Goal: Navigation & Orientation: Understand site structure

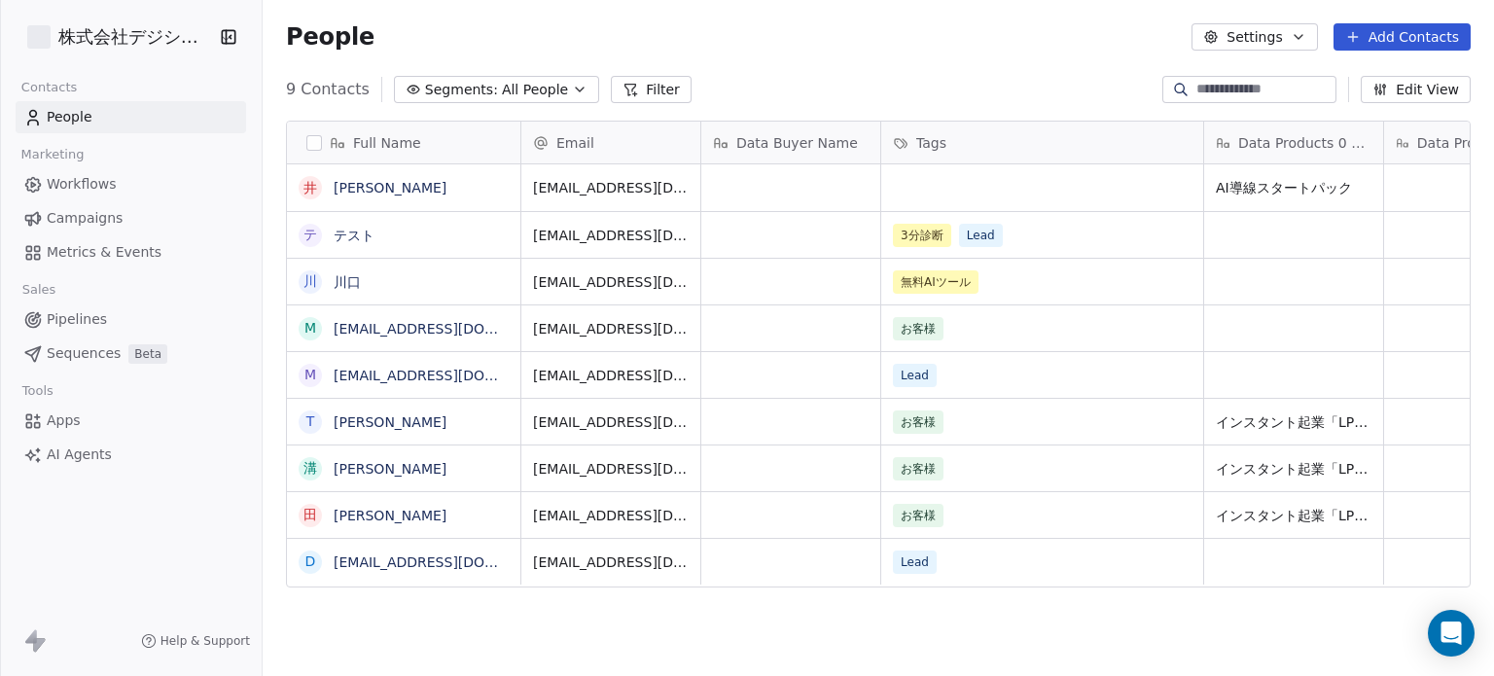
scroll to position [580, 1216]
click at [876, 40] on div "People Settings Add Contacts" at bounding box center [878, 36] width 1184 height 27
click at [74, 187] on span "Workflows" at bounding box center [82, 184] width 70 height 20
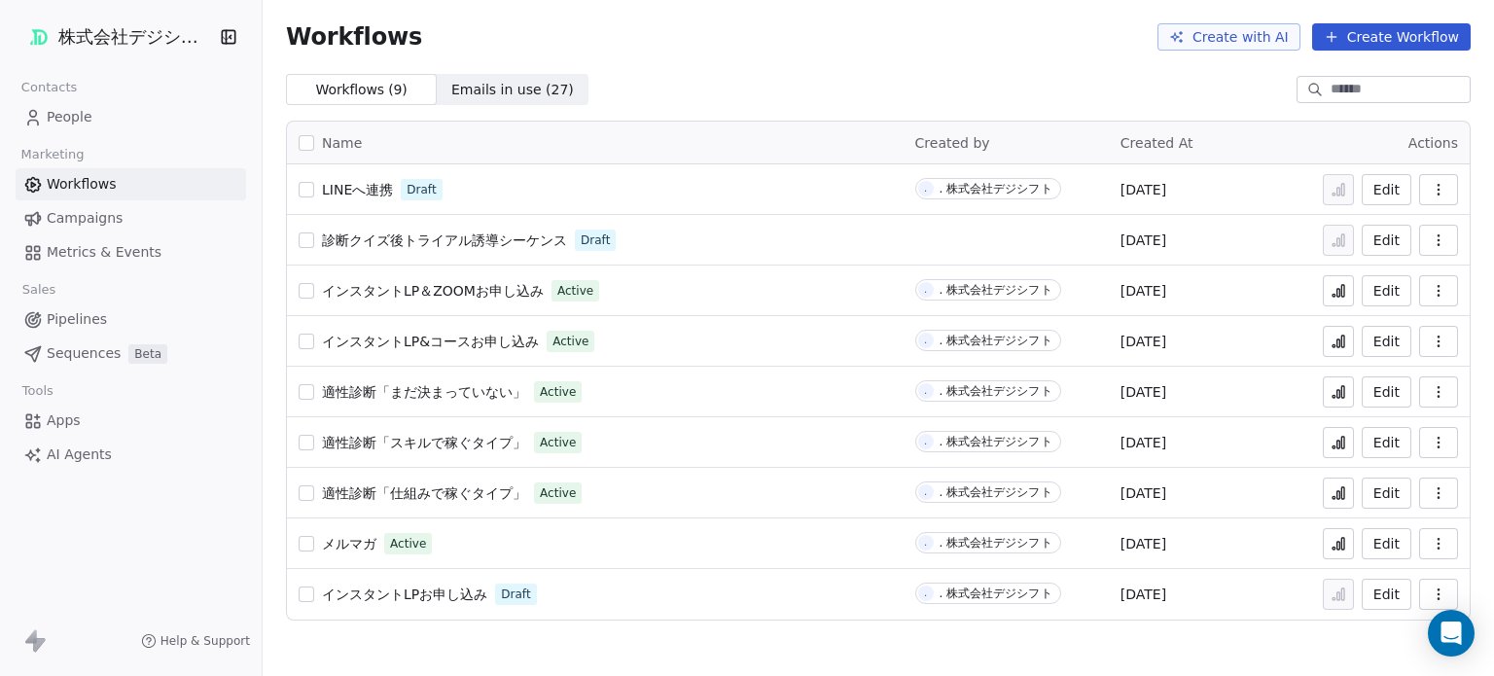
click at [55, 250] on span "Metrics & Events" at bounding box center [104, 252] width 115 height 20
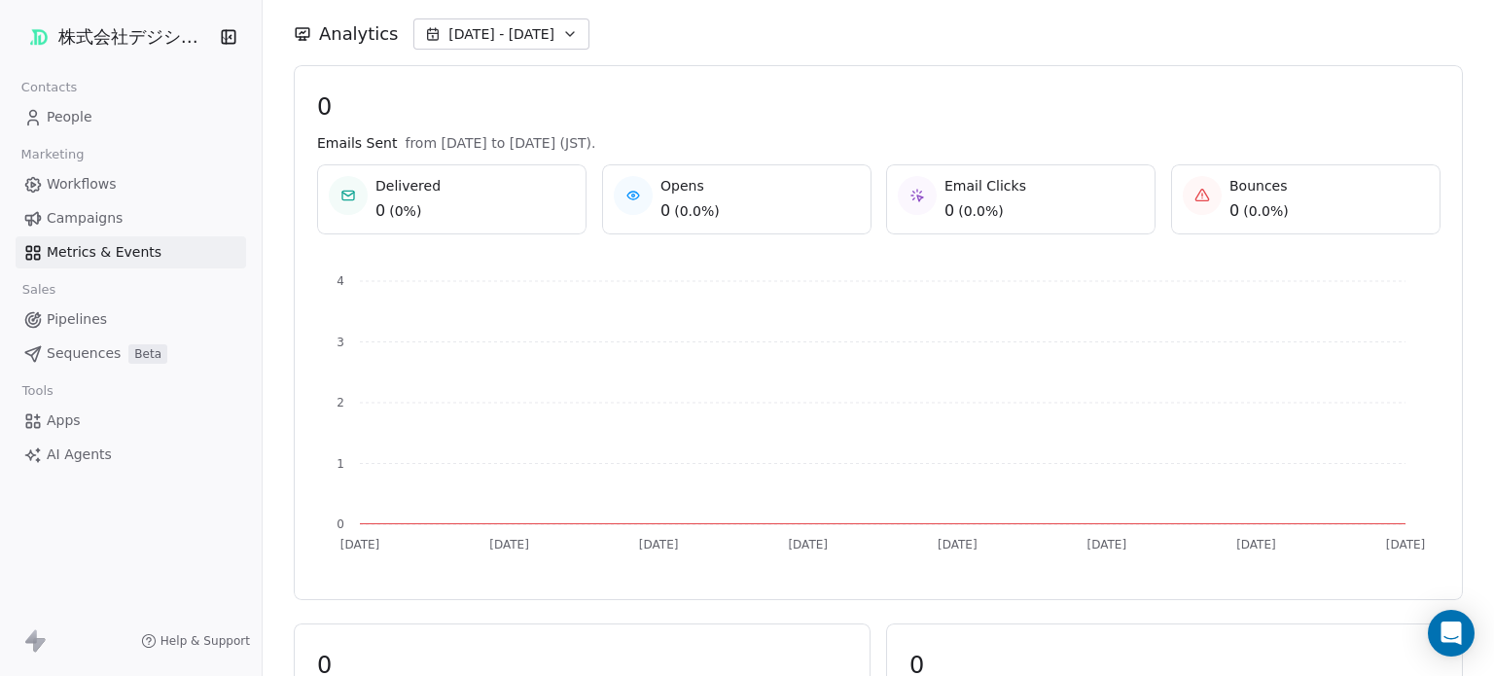
scroll to position [253, 0]
click at [39, 321] on icon at bounding box center [32, 319] width 19 height 19
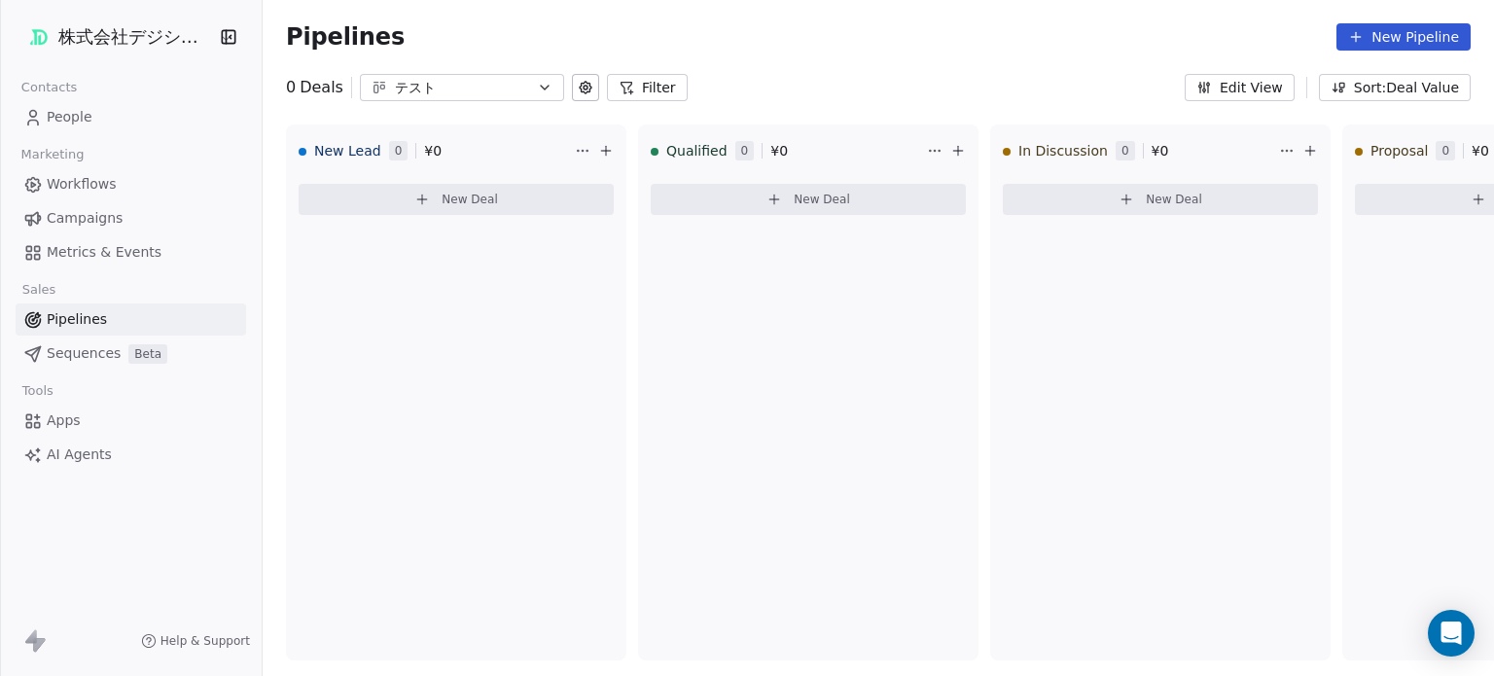
click at [60, 358] on span "Sequences" at bounding box center [84, 353] width 74 height 20
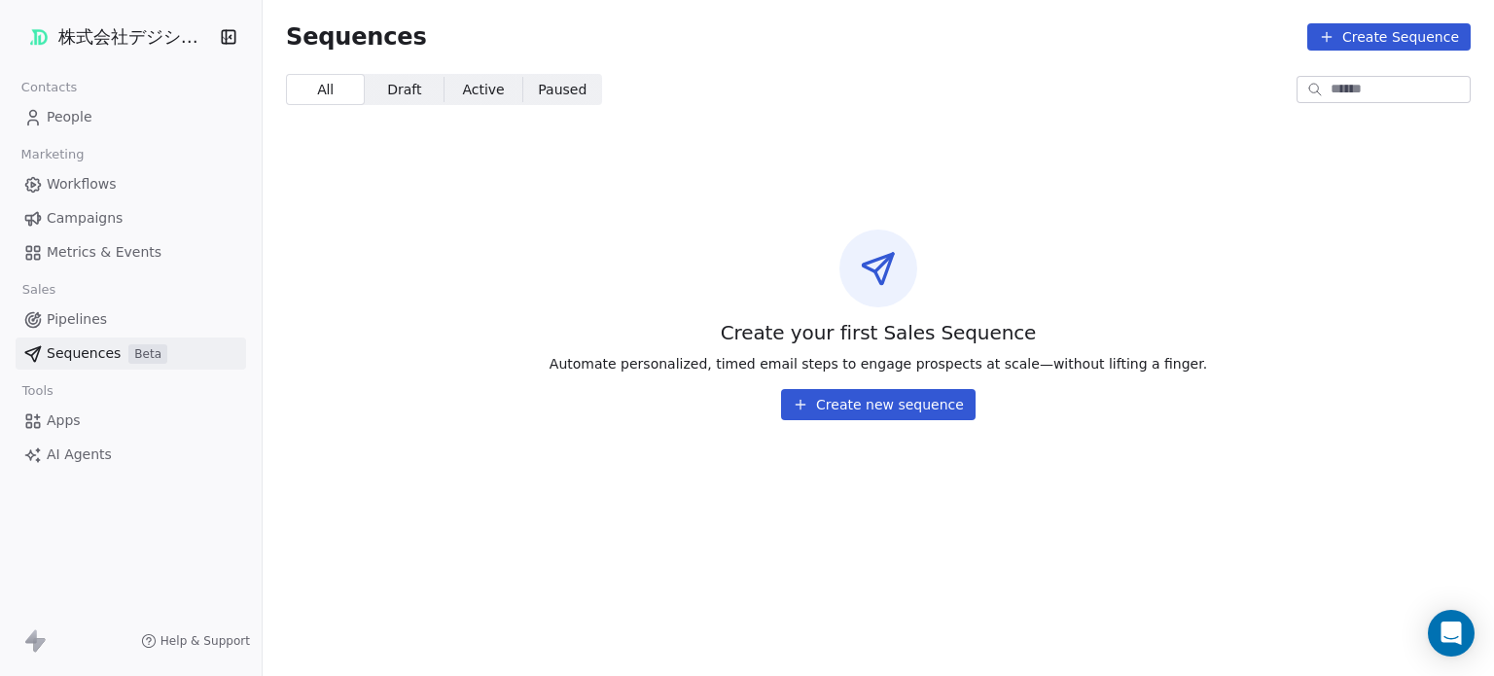
click at [47, 418] on span "Apps" at bounding box center [64, 420] width 34 height 20
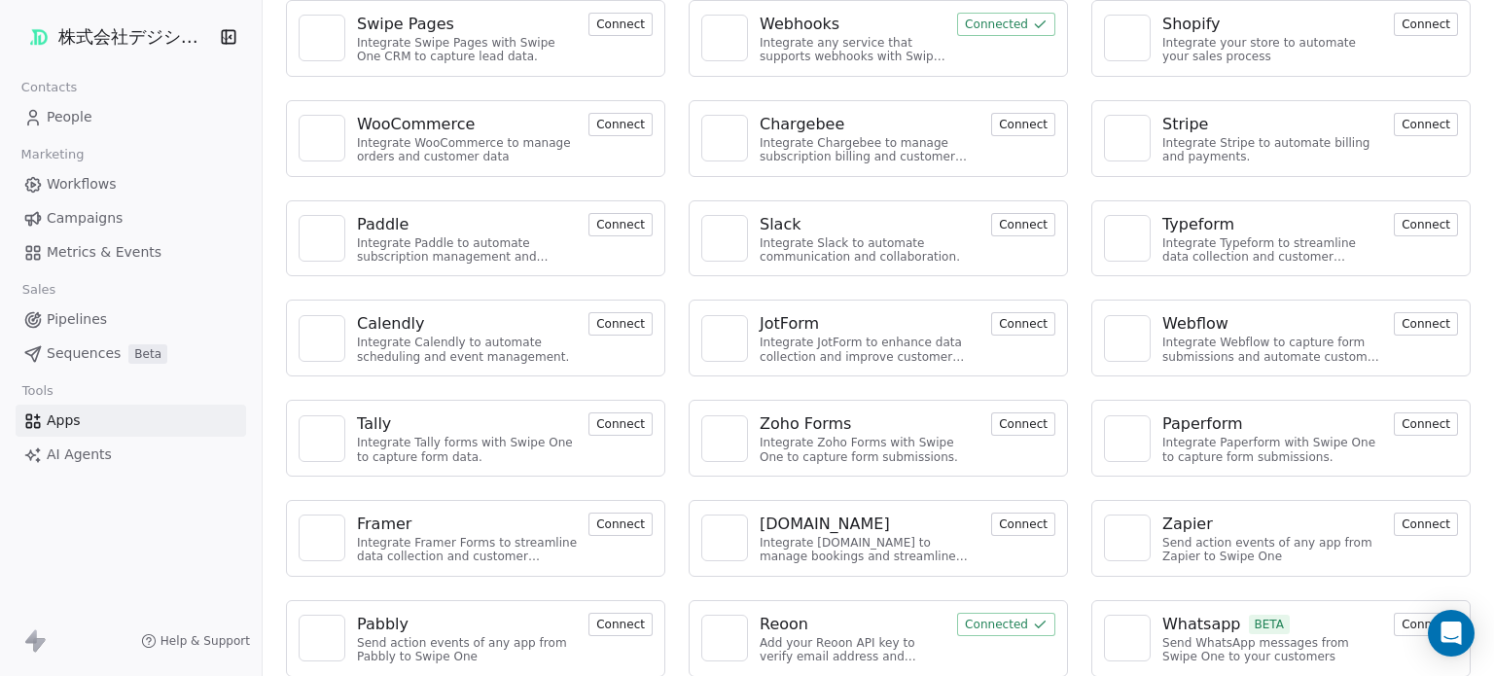
scroll to position [133, 0]
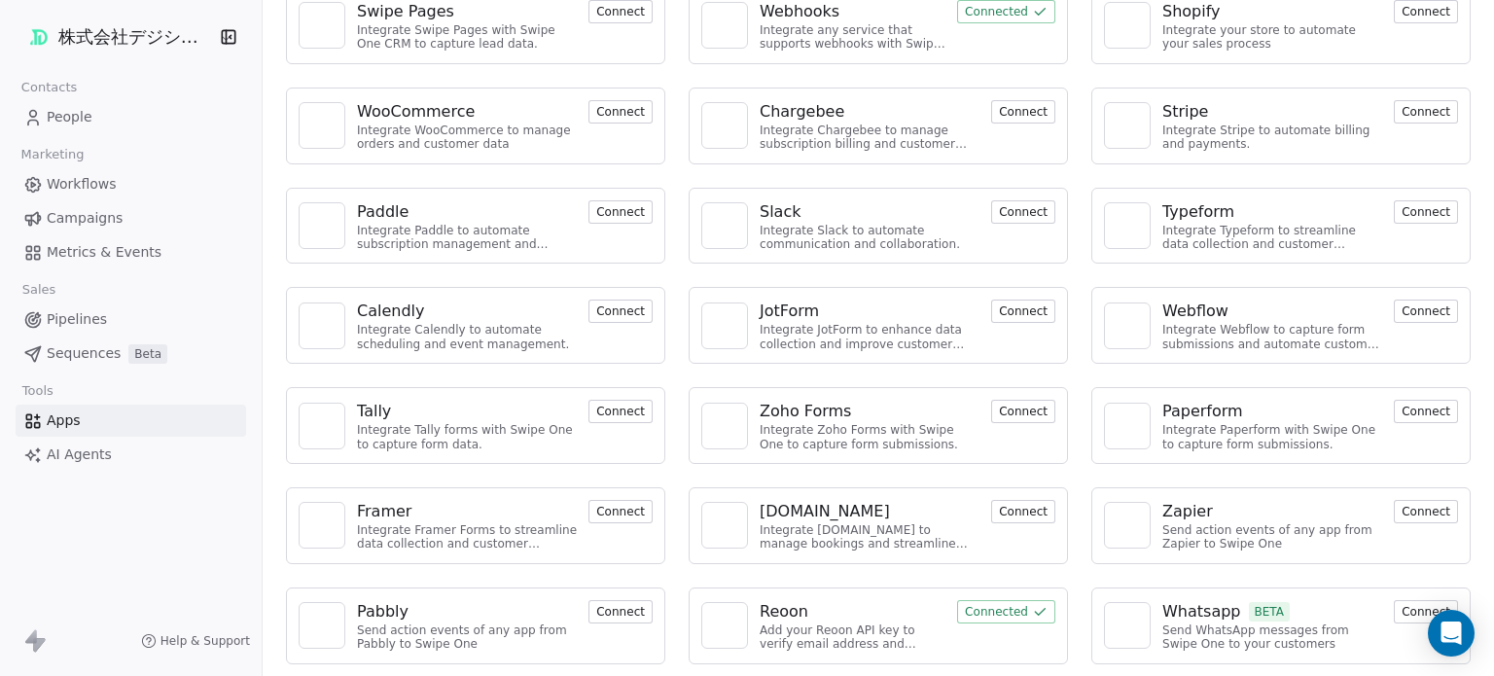
click at [59, 456] on span "AI Agents" at bounding box center [79, 454] width 65 height 20
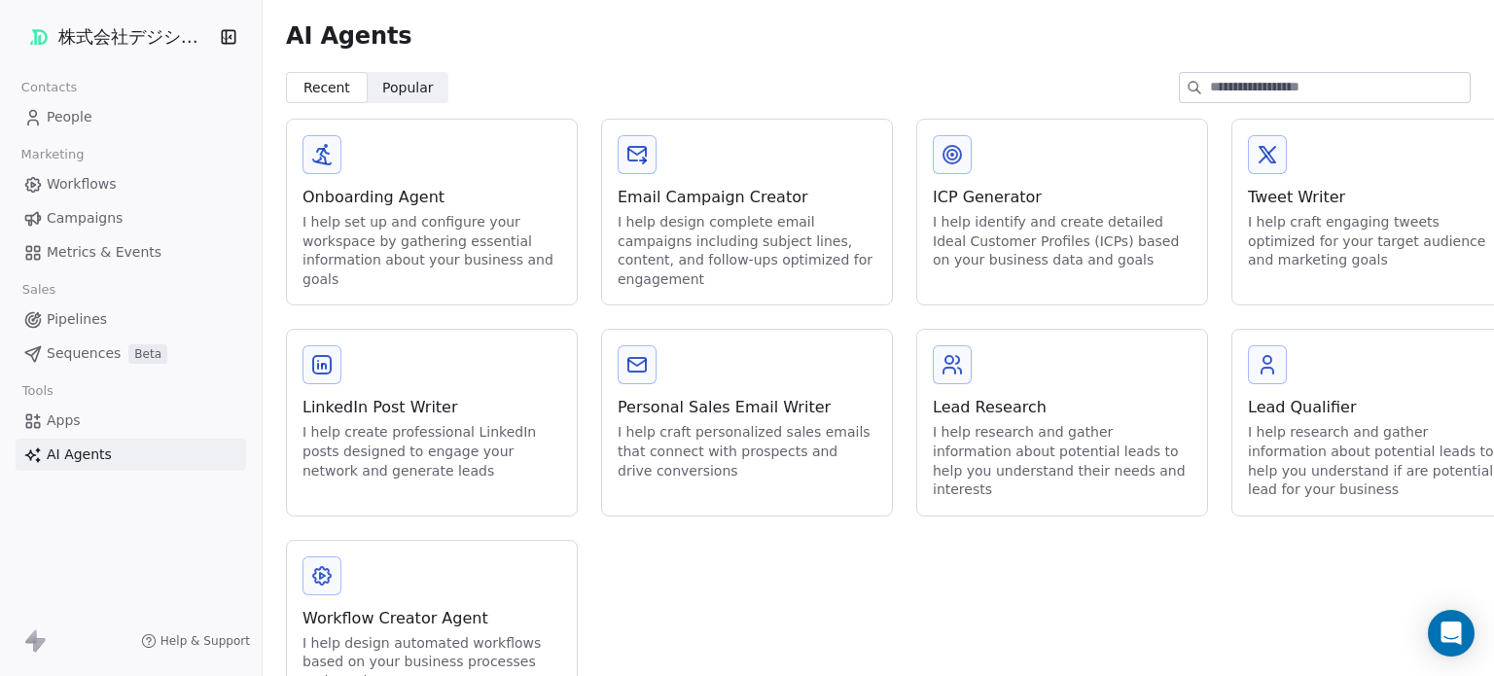
click at [417, 72] on span "Popular Popular" at bounding box center [409, 87] width 82 height 31
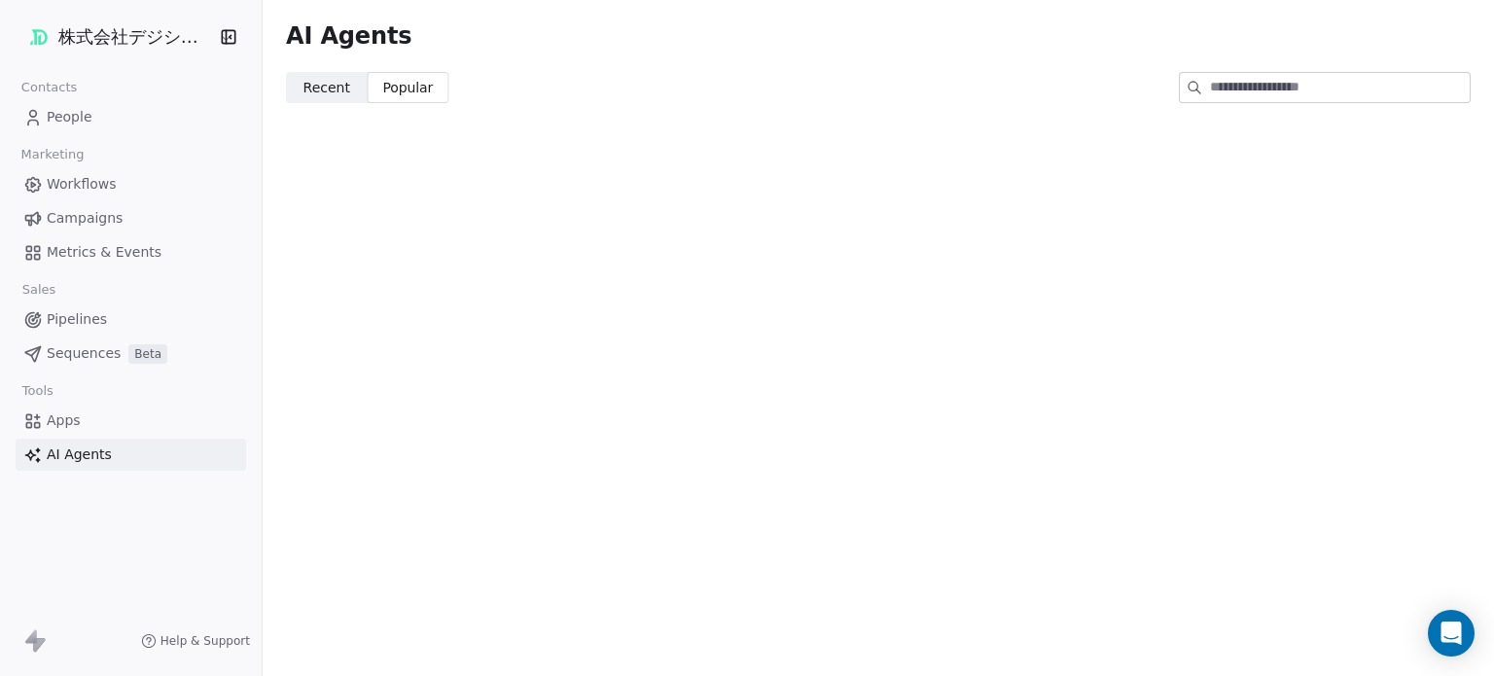
click at [313, 93] on span "Recent" at bounding box center [326, 88] width 47 height 20
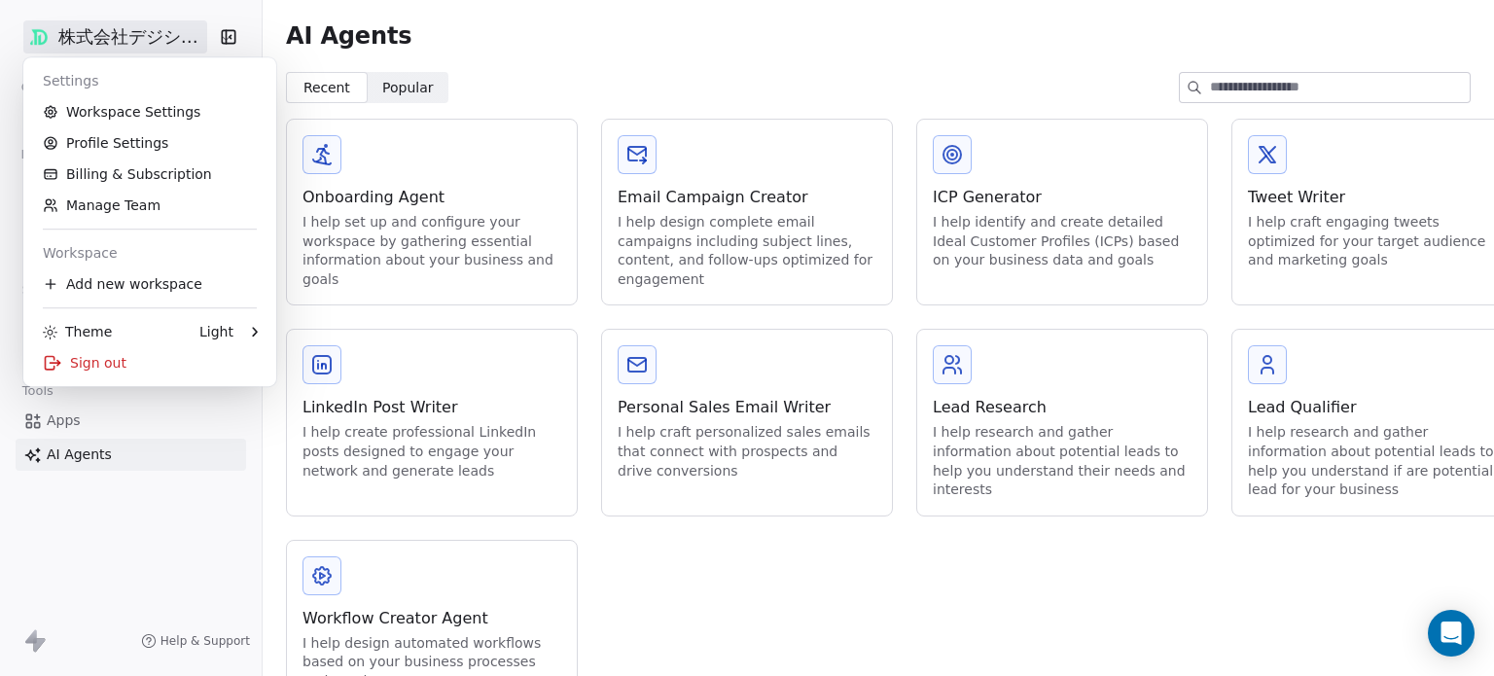
click at [155, 35] on html "株式会社デジシフト Contacts People Marketing Workflows Campaigns Metrics & Events Sales …" at bounding box center [747, 338] width 1494 height 676
click at [93, 106] on link "Workspace Settings" at bounding box center [149, 111] width 237 height 31
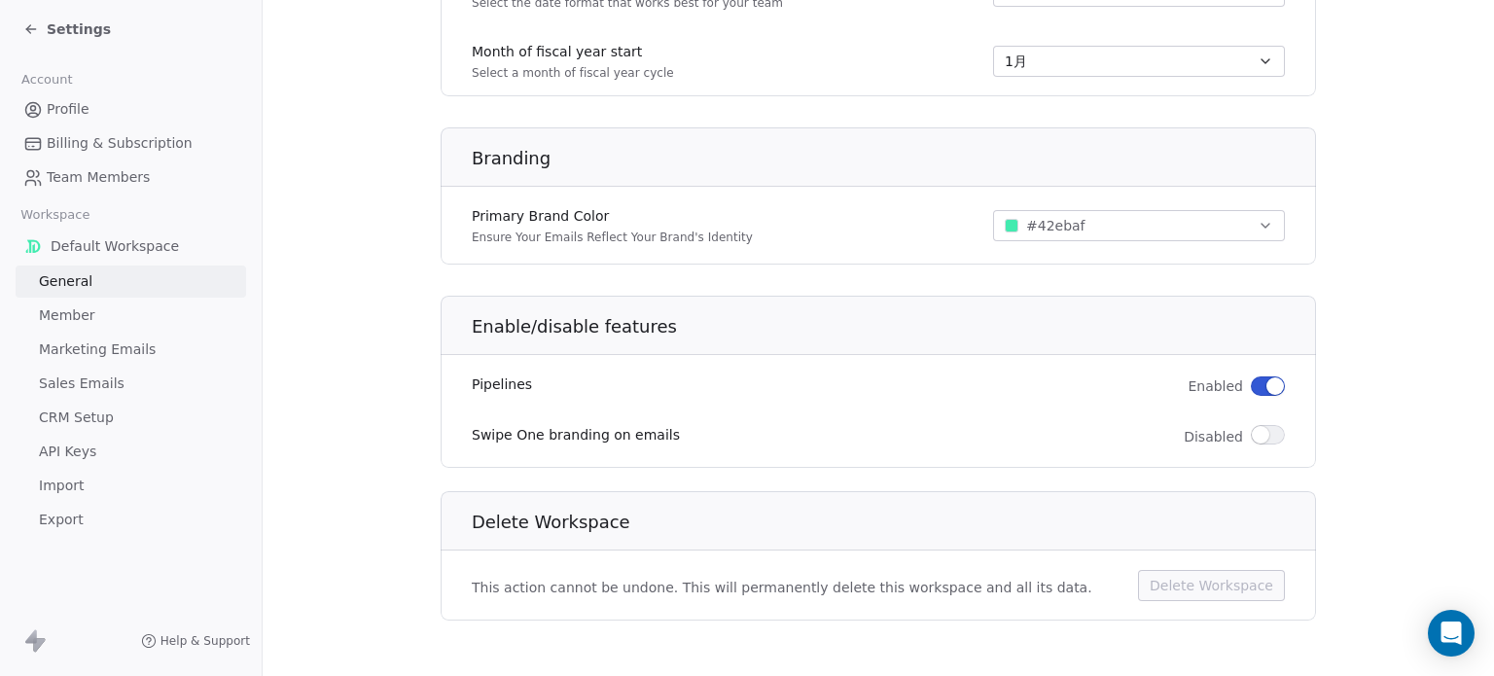
scroll to position [1142, 0]
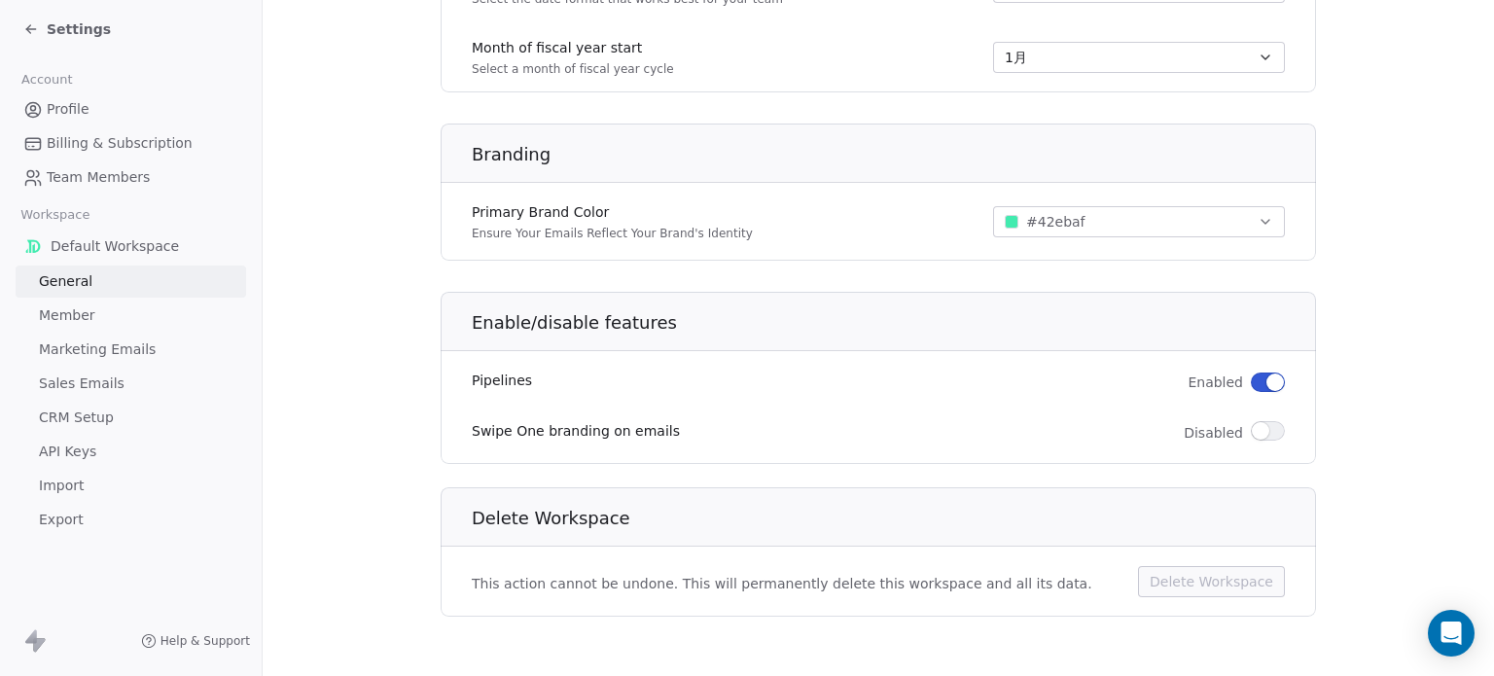
click at [45, 318] on span "Member" at bounding box center [67, 315] width 56 height 20
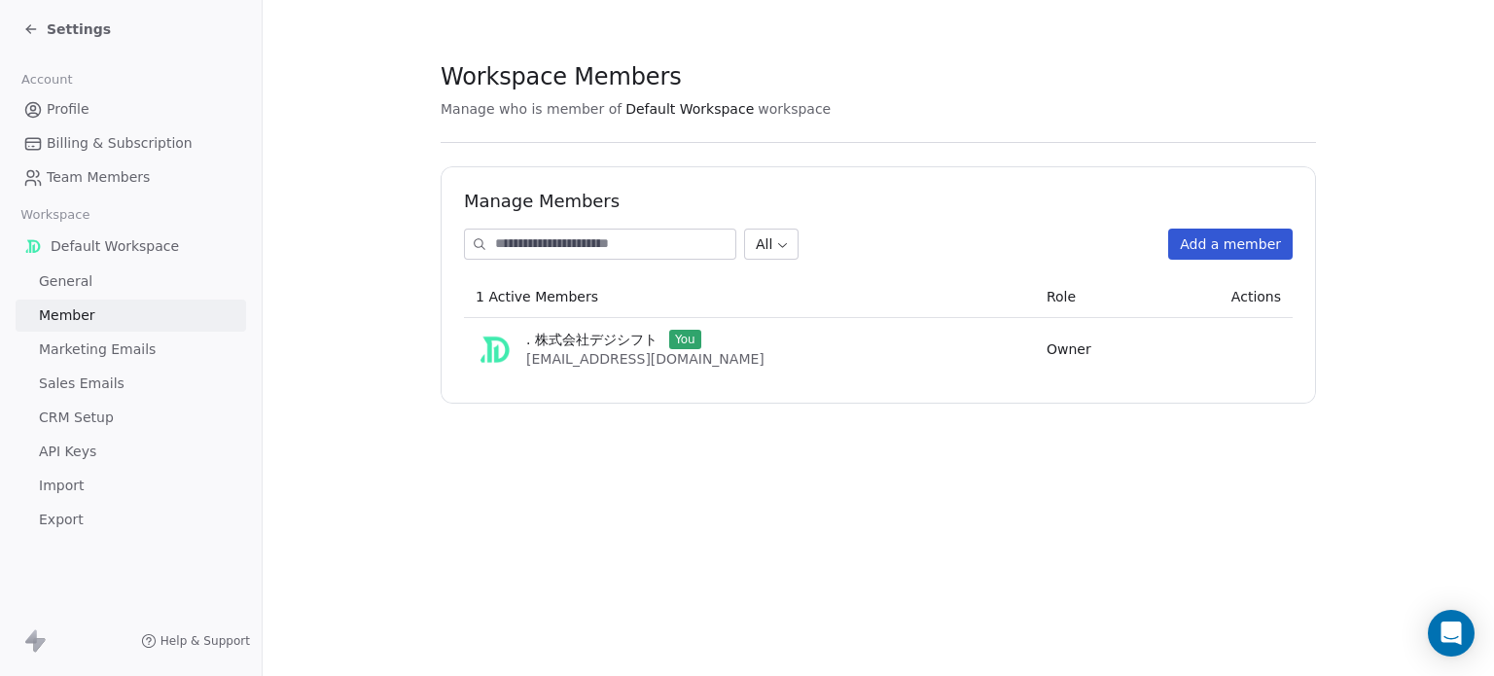
click at [48, 353] on span "Marketing Emails" at bounding box center [97, 349] width 117 height 20
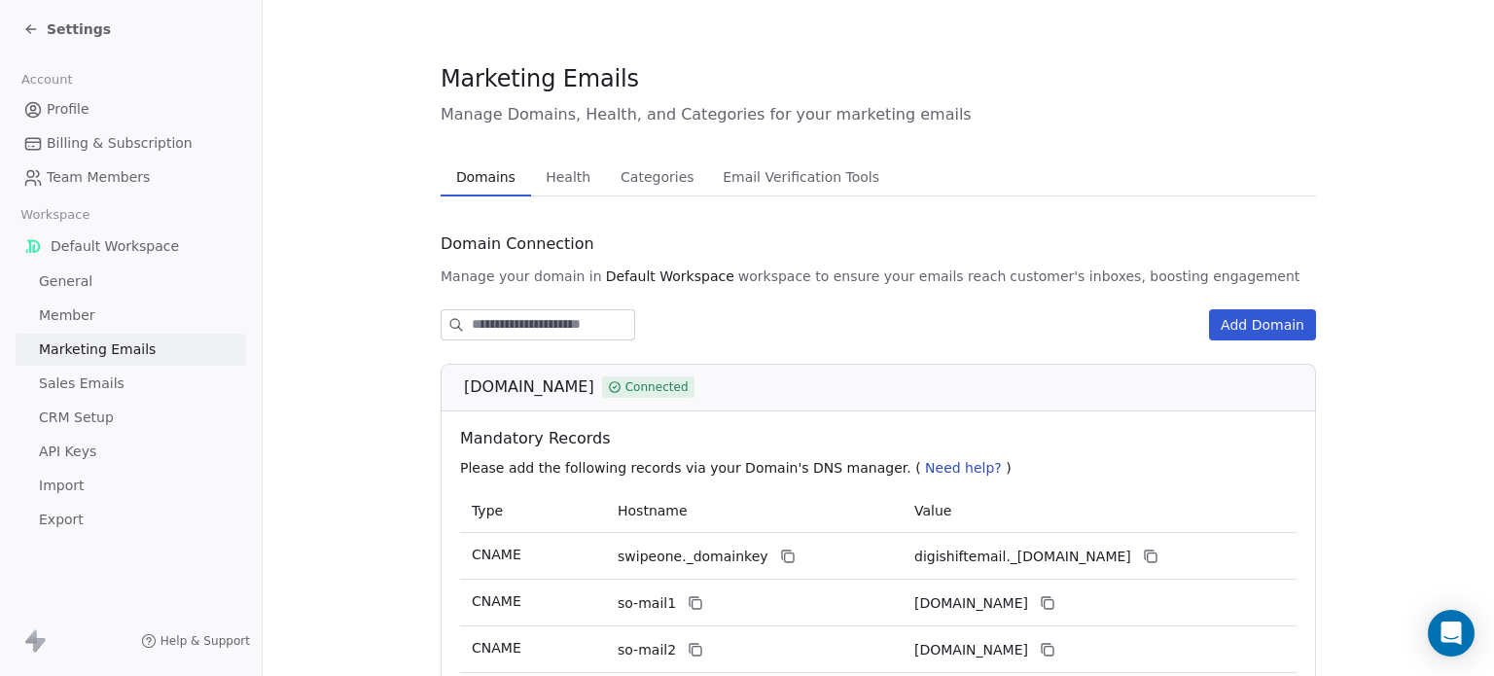
click at [760, 185] on span "Email Verification Tools" at bounding box center [801, 176] width 172 height 27
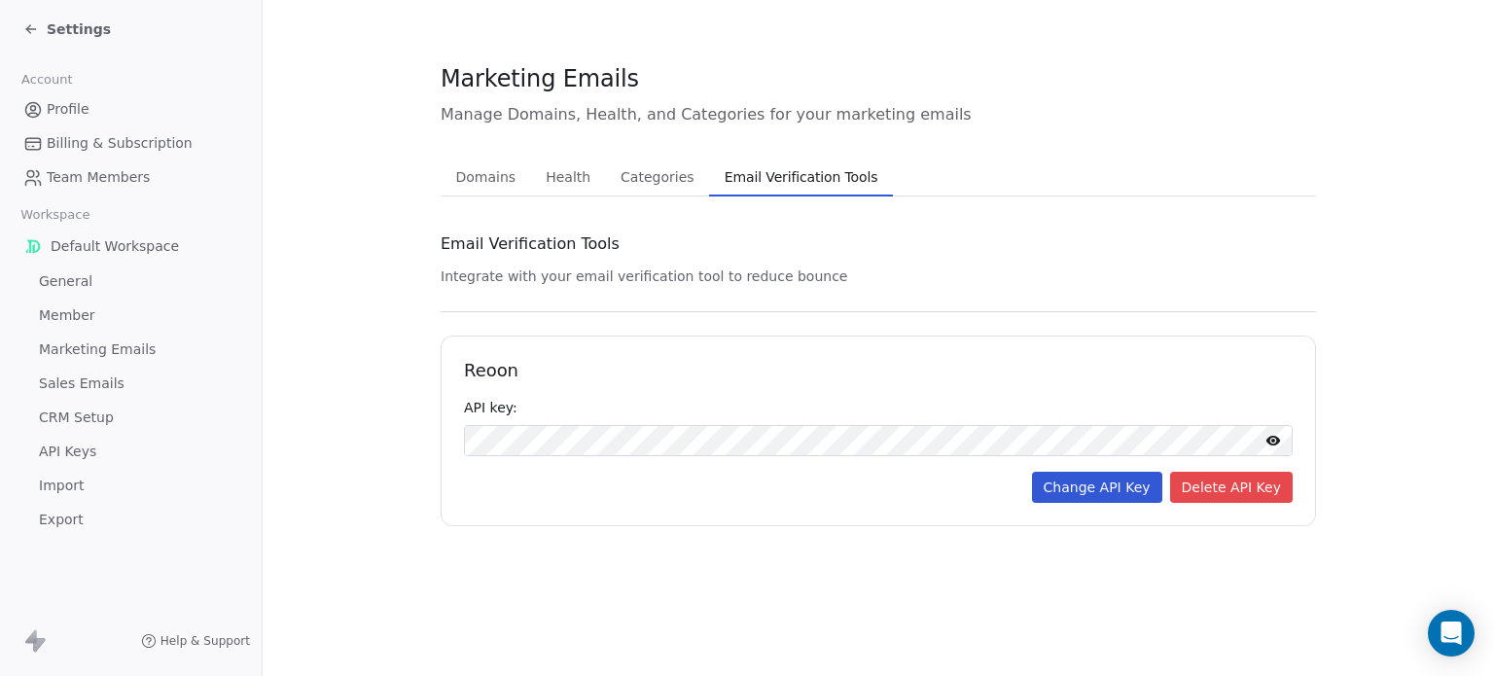
click at [647, 171] on span "Categories" at bounding box center [657, 176] width 88 height 27
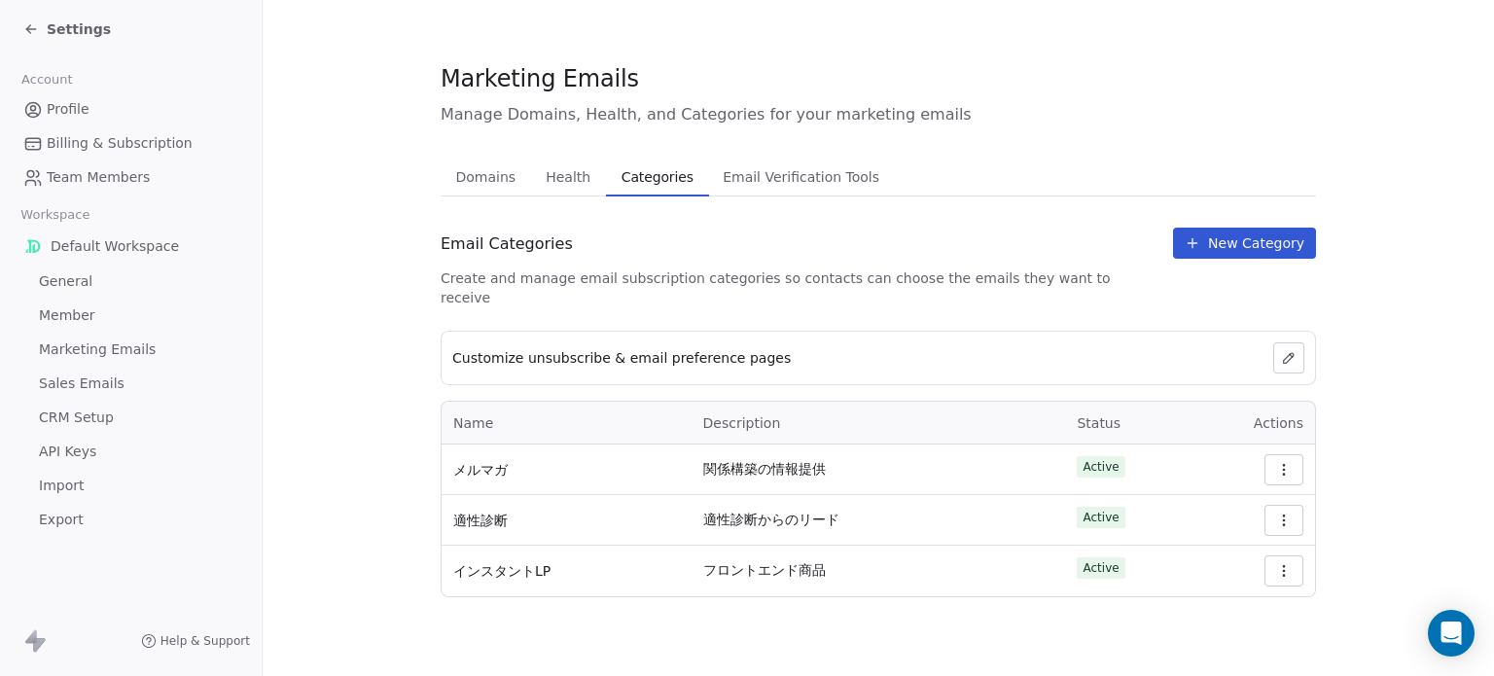
click at [566, 172] on span "Health" at bounding box center [568, 176] width 60 height 27
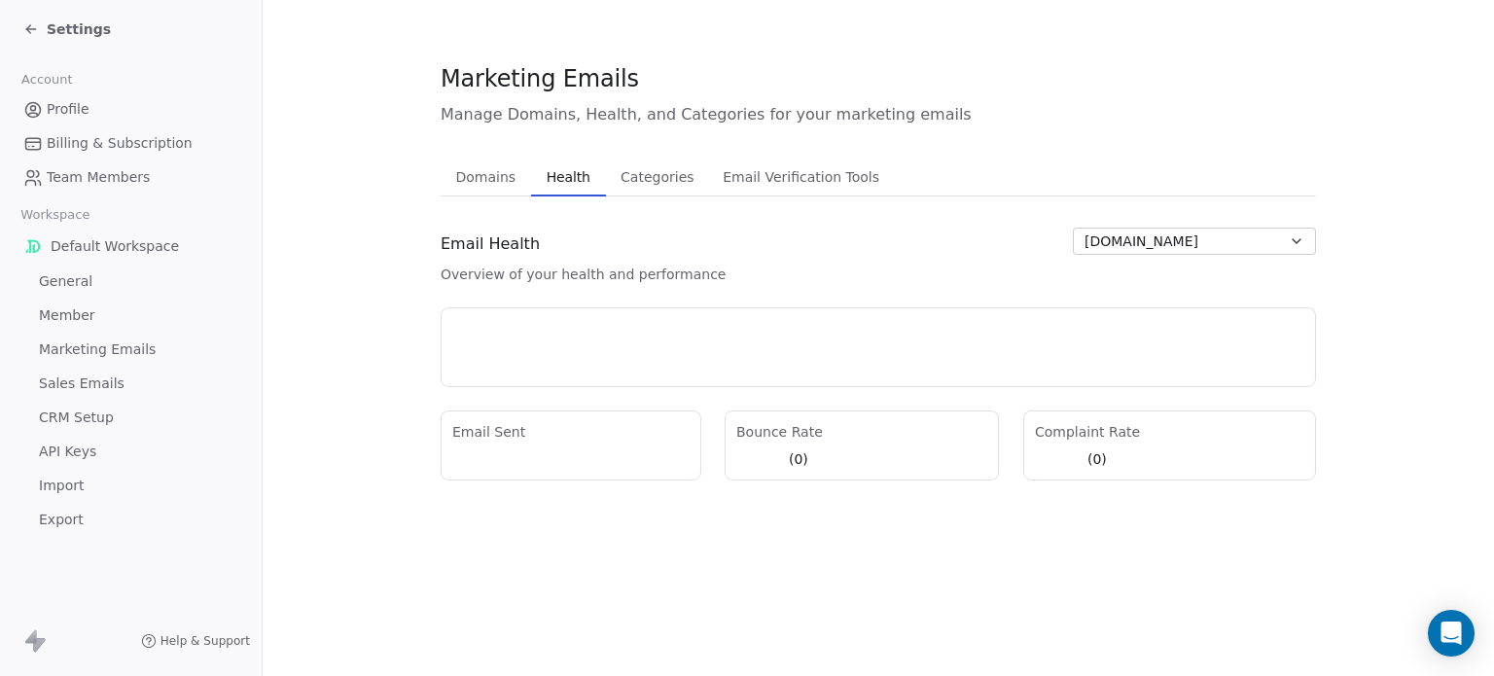
click at [479, 179] on span "Domains" at bounding box center [486, 176] width 76 height 27
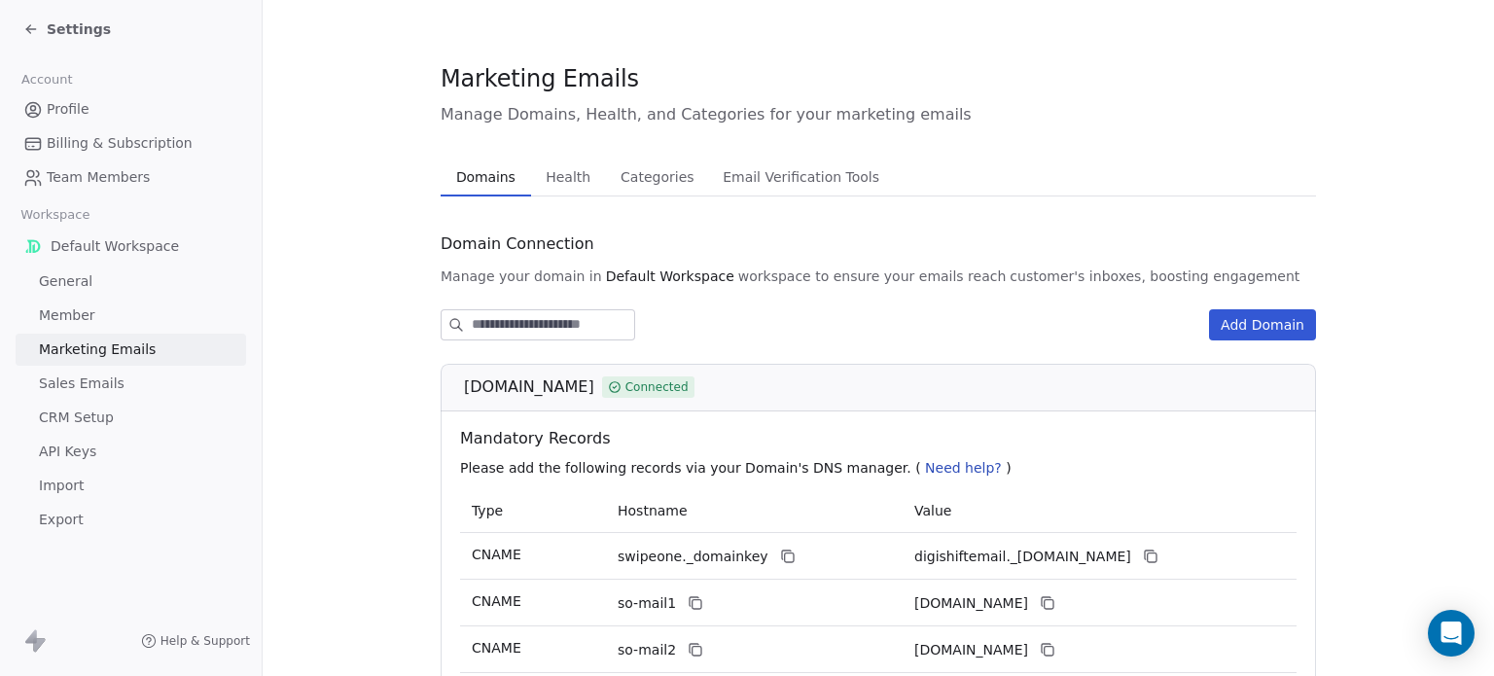
click at [58, 382] on span "Sales Emails" at bounding box center [82, 383] width 86 height 20
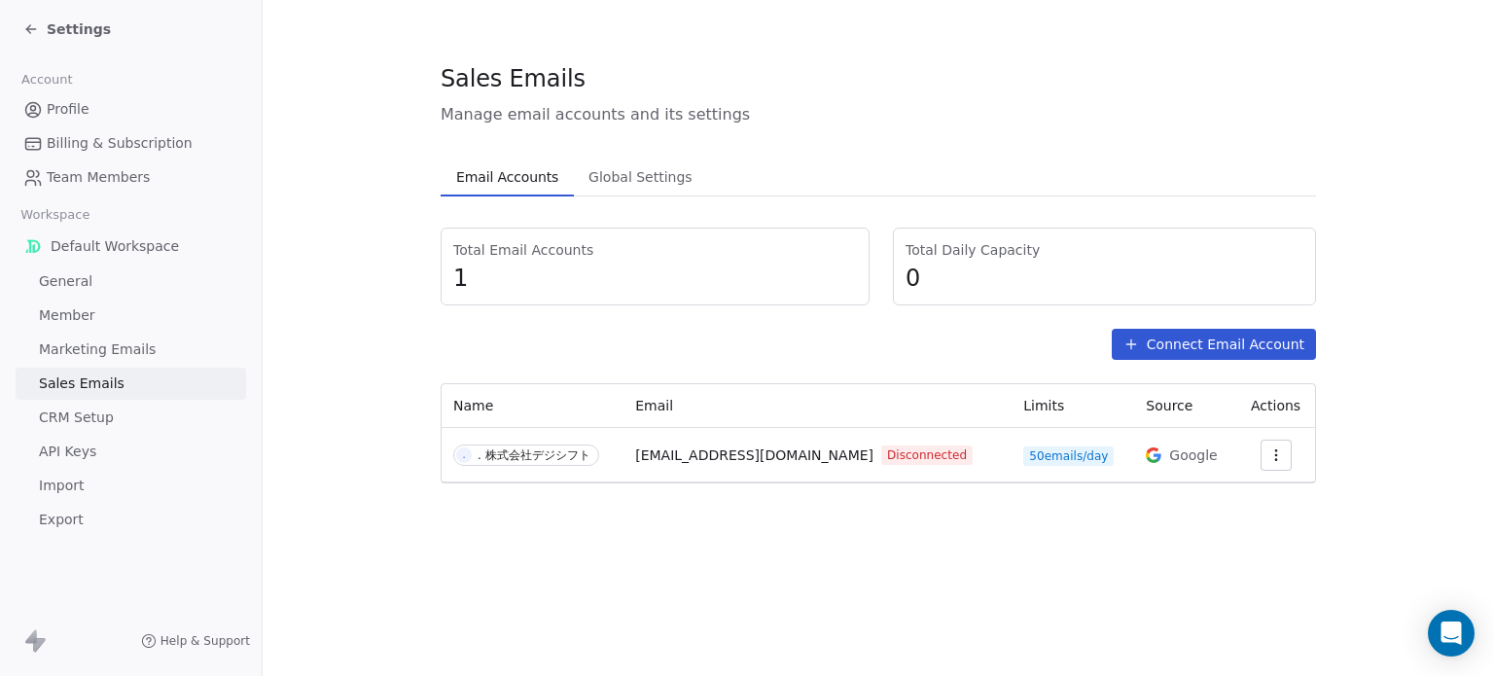
click at [1275, 459] on icon "button" at bounding box center [1275, 459] width 1 height 1
click at [191, 651] on html "Settings Account Profile Billing & Subscription Team Members Workspace Default …" at bounding box center [747, 338] width 1494 height 676
click at [179, 637] on span "Help & Support" at bounding box center [204, 641] width 89 height 16
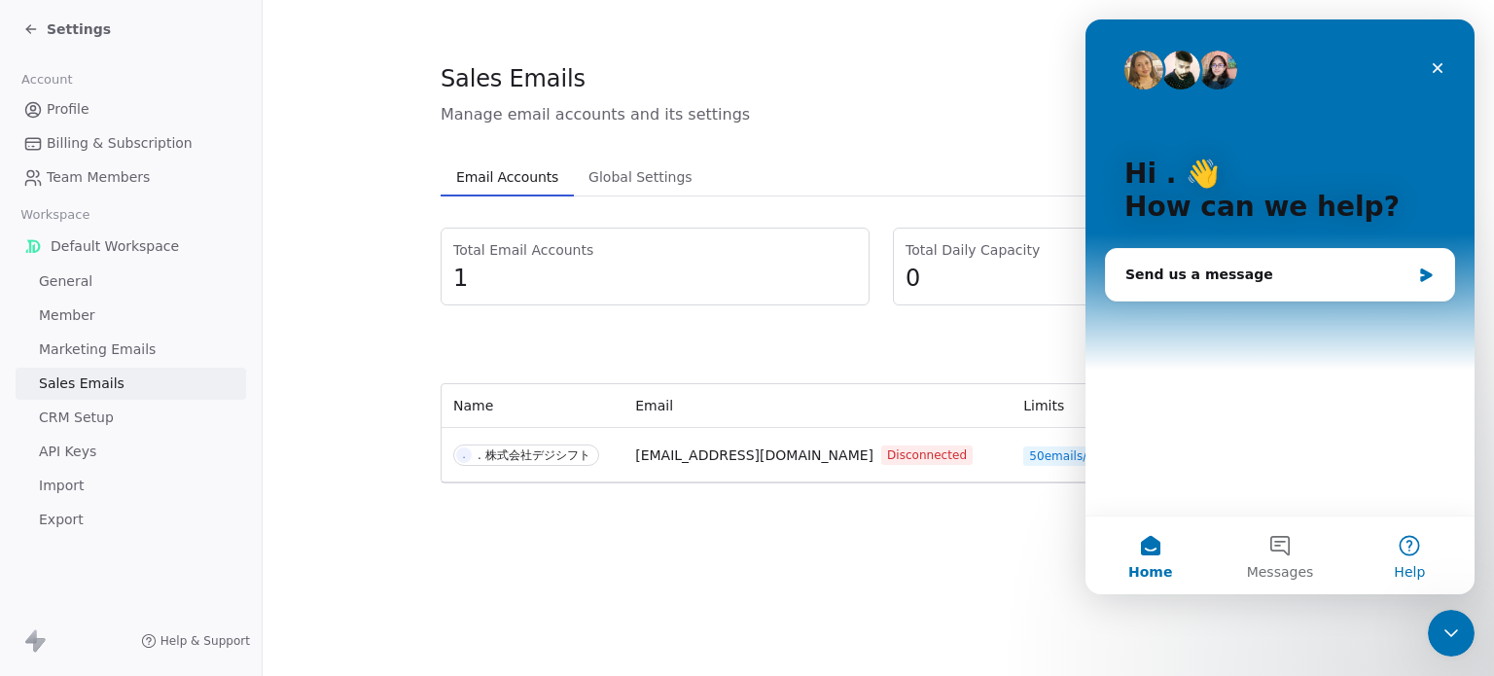
click at [1424, 550] on button "Help" at bounding box center [1409, 555] width 129 height 78
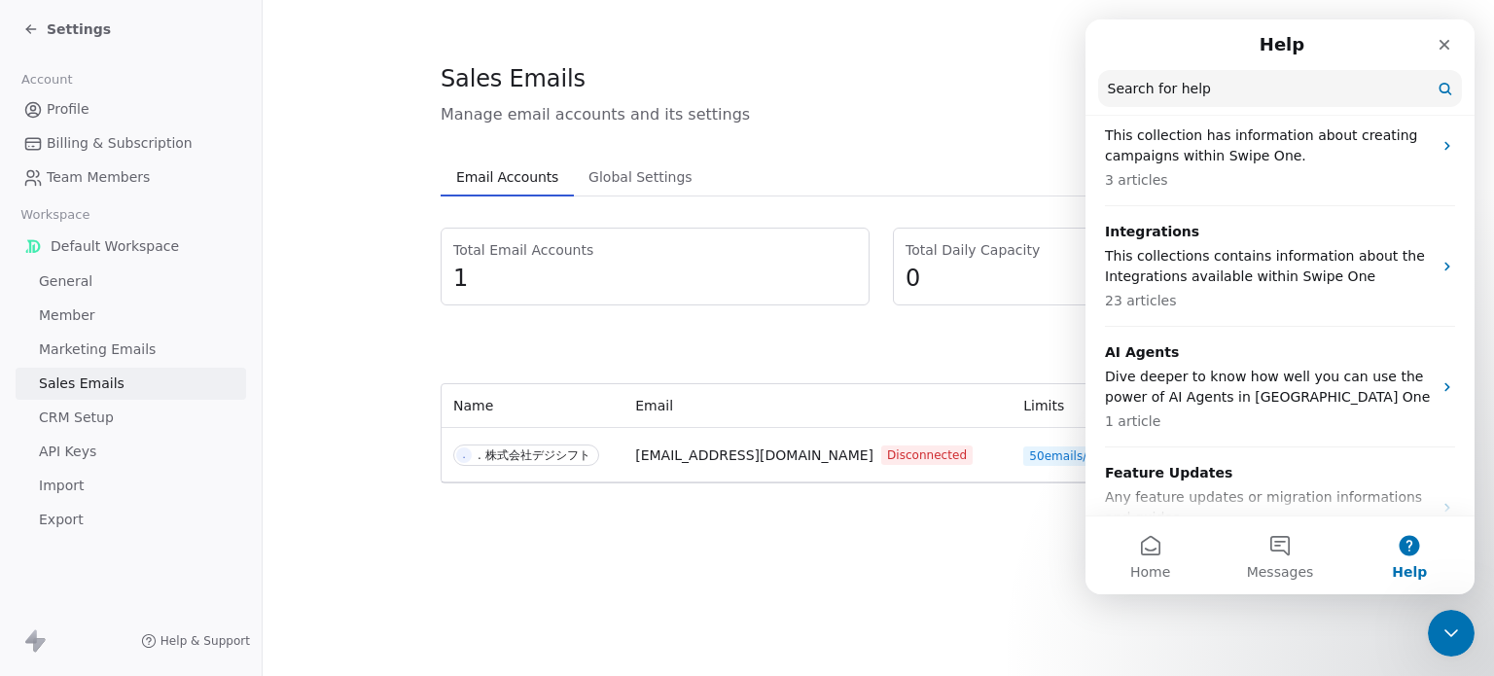
scroll to position [724, 0]
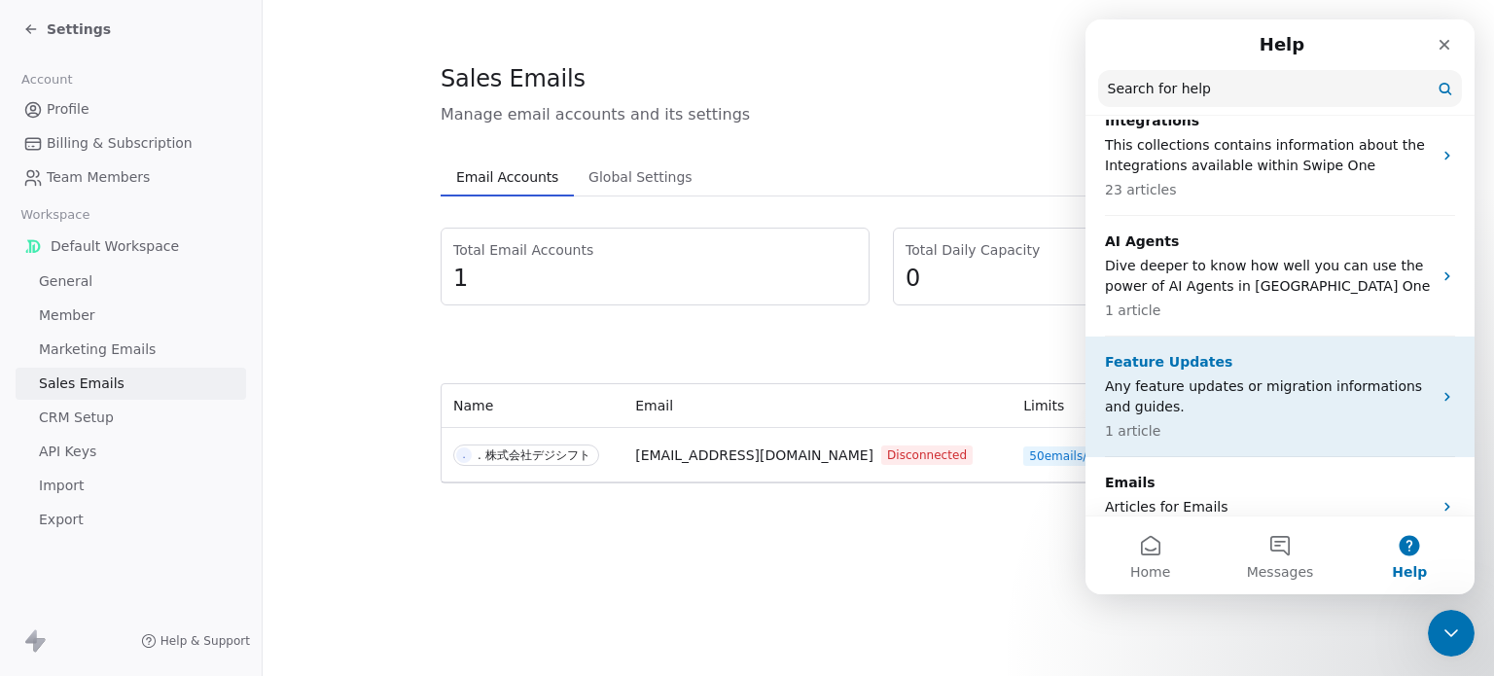
click at [1376, 376] on p "Any feature updates or migration informations and guides." at bounding box center [1268, 396] width 327 height 41
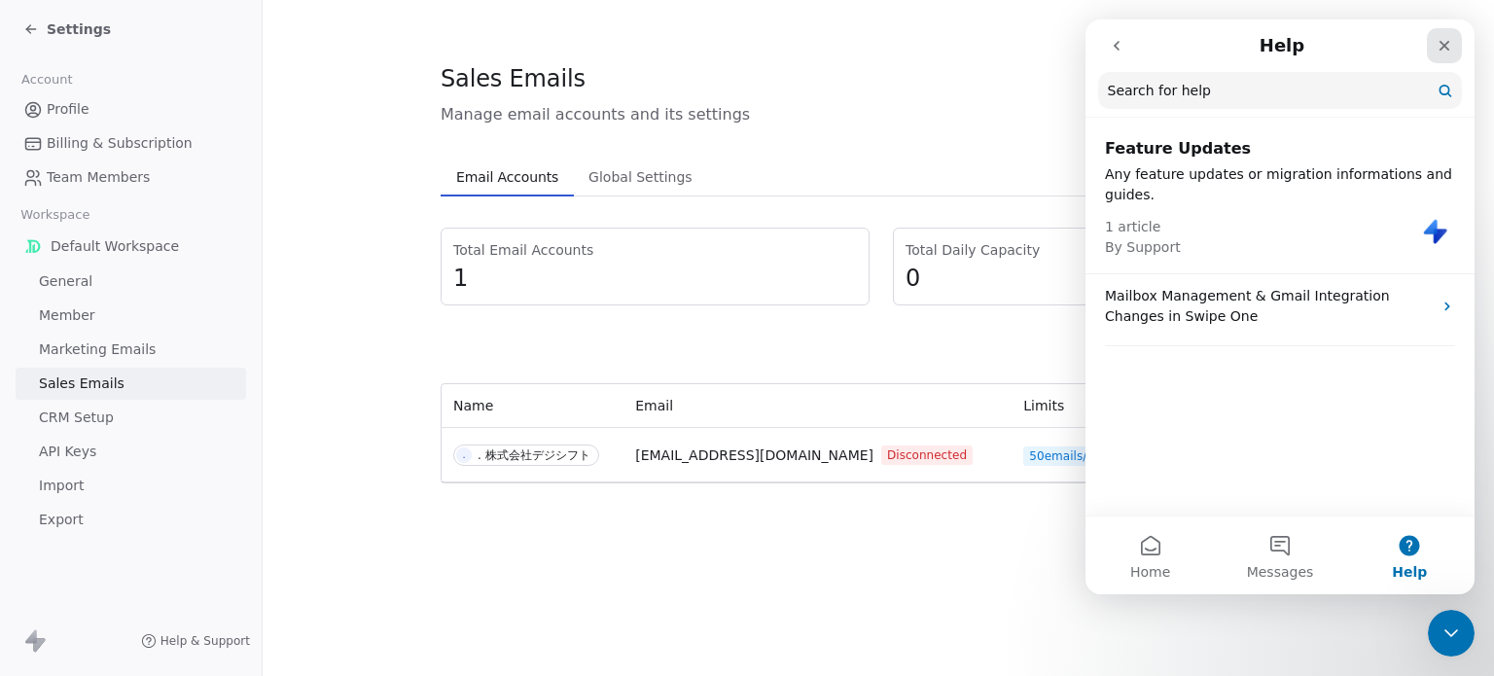
click at [1441, 49] on icon "Close" at bounding box center [1444, 46] width 11 height 11
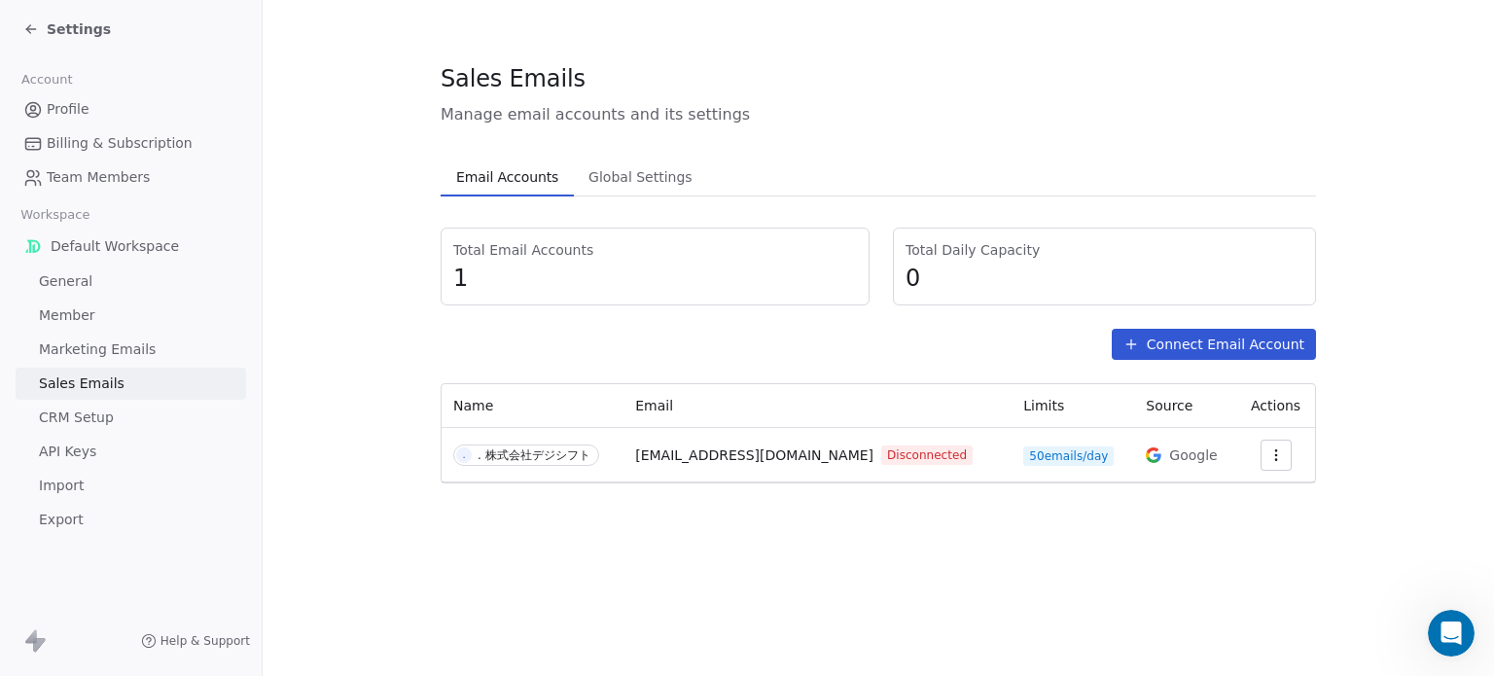
scroll to position [0, 0]
click at [40, 35] on div "Settings" at bounding box center [67, 28] width 88 height 19
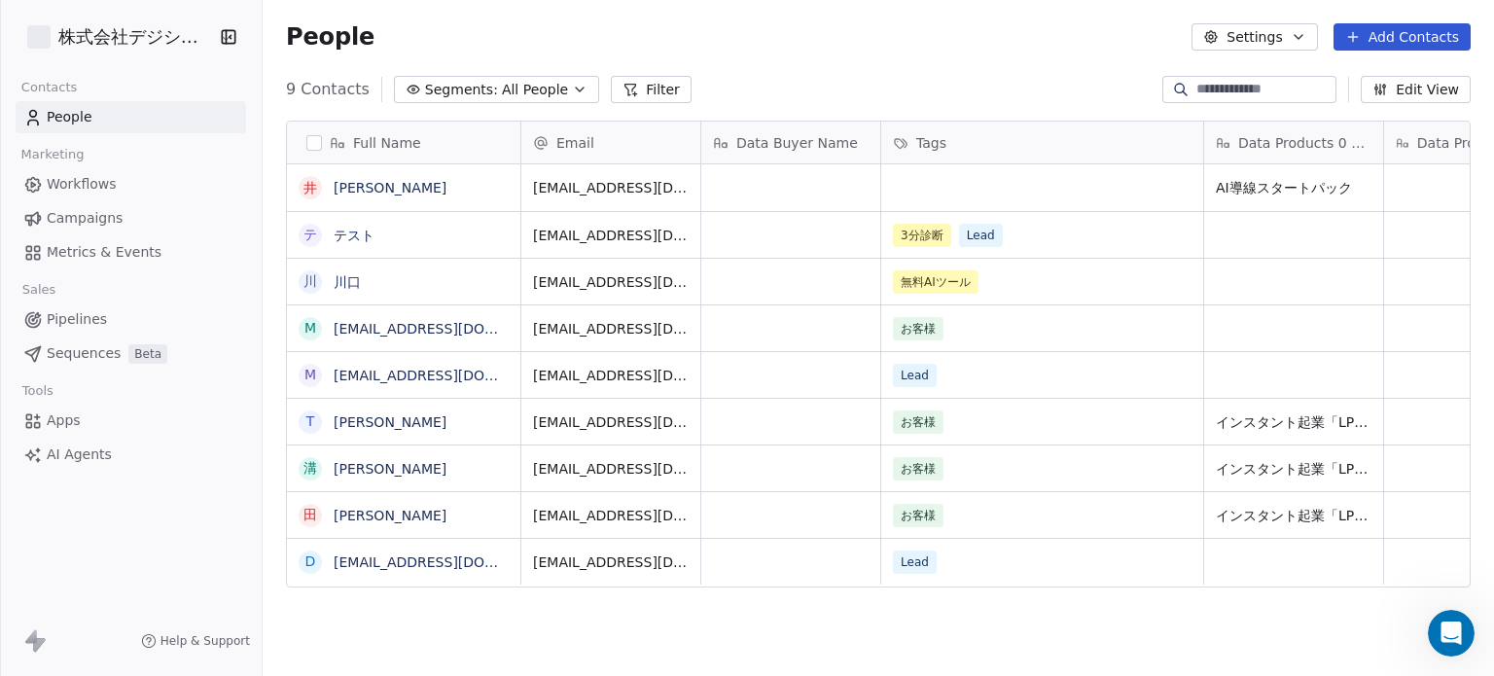
scroll to position [580, 1216]
click at [173, 45] on html "株式会社デジシフト Contacts People Marketing Workflows Campaigns Metrics & Events Sales …" at bounding box center [747, 338] width 1494 height 676
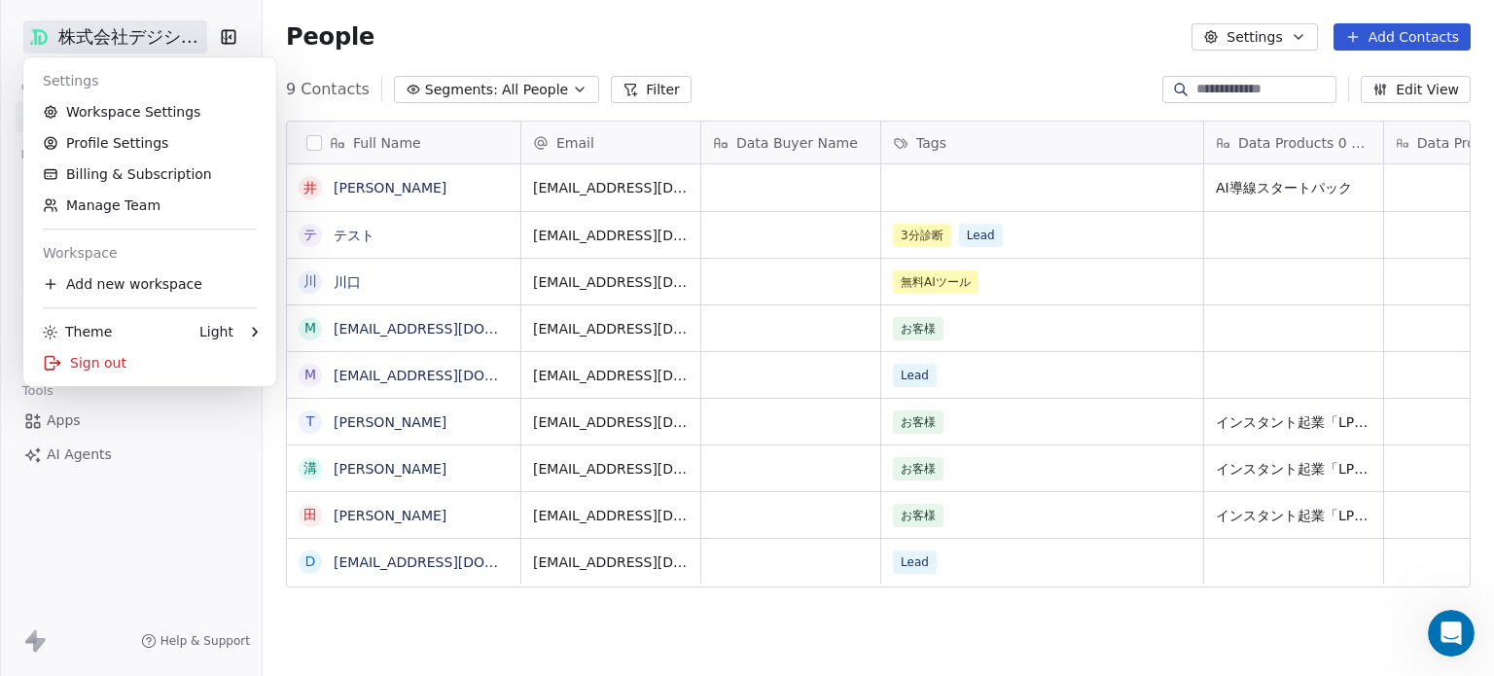
click at [89, 371] on div "Sign out" at bounding box center [149, 362] width 237 height 31
